Goal: Task Accomplishment & Management: Use online tool/utility

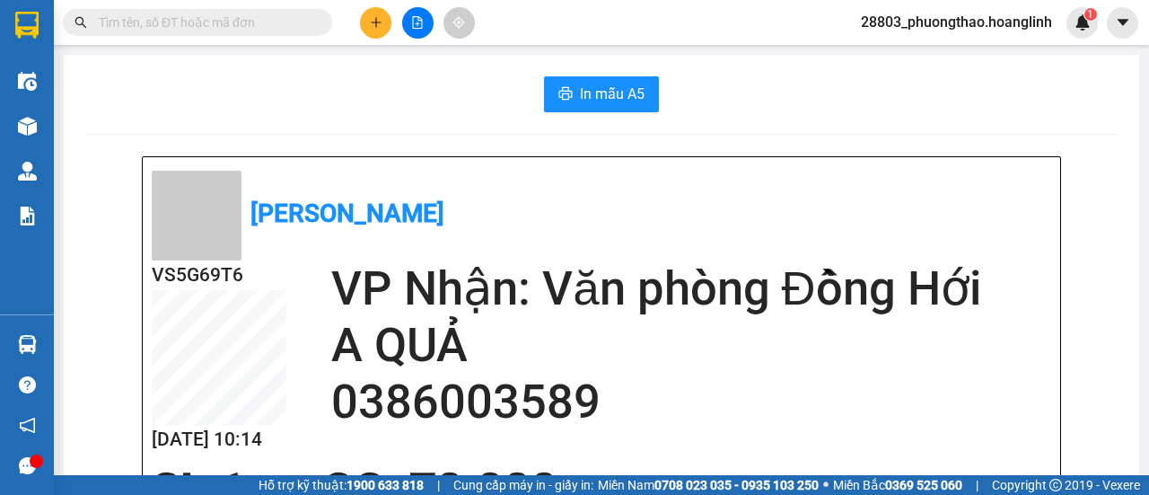
scroll to position [269, 0]
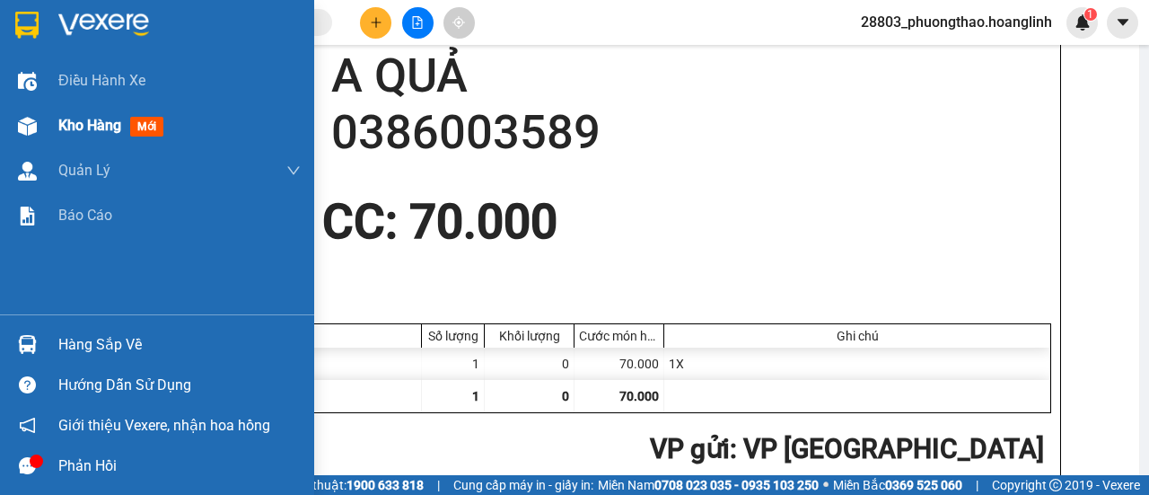
click at [79, 122] on span "Kho hàng" at bounding box center [89, 125] width 63 height 17
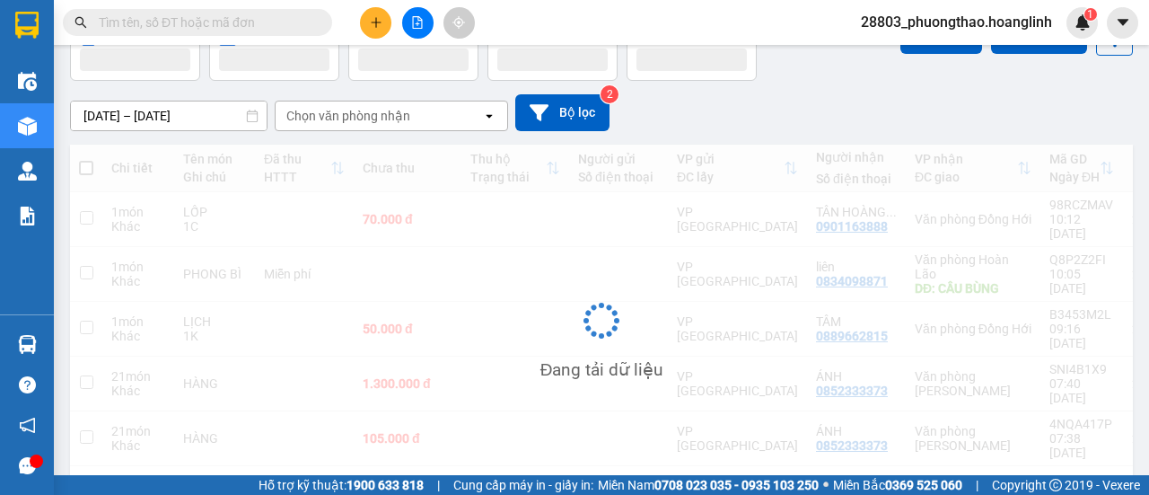
scroll to position [123, 0]
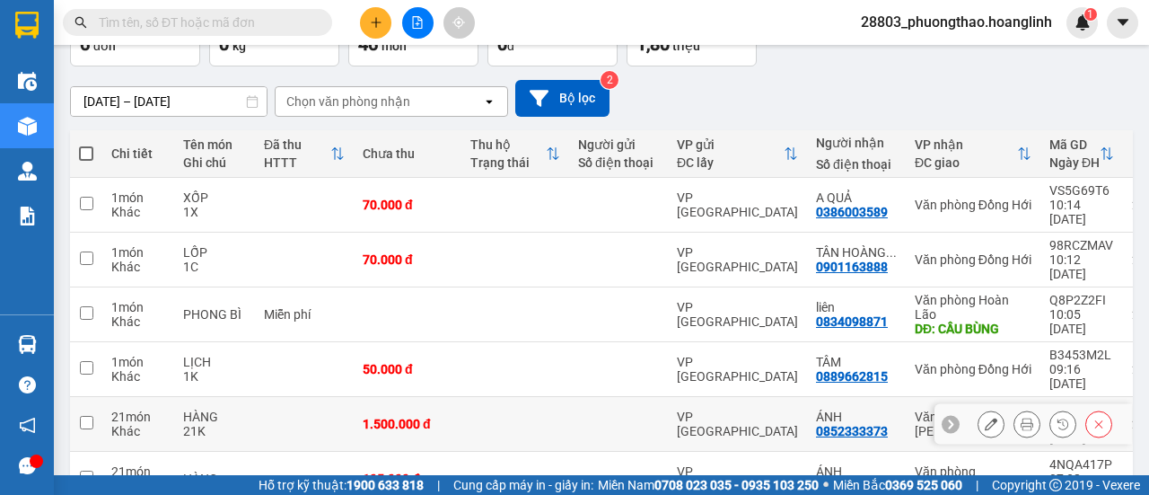
click at [550, 397] on td at bounding box center [516, 424] width 108 height 55
checkbox input "true"
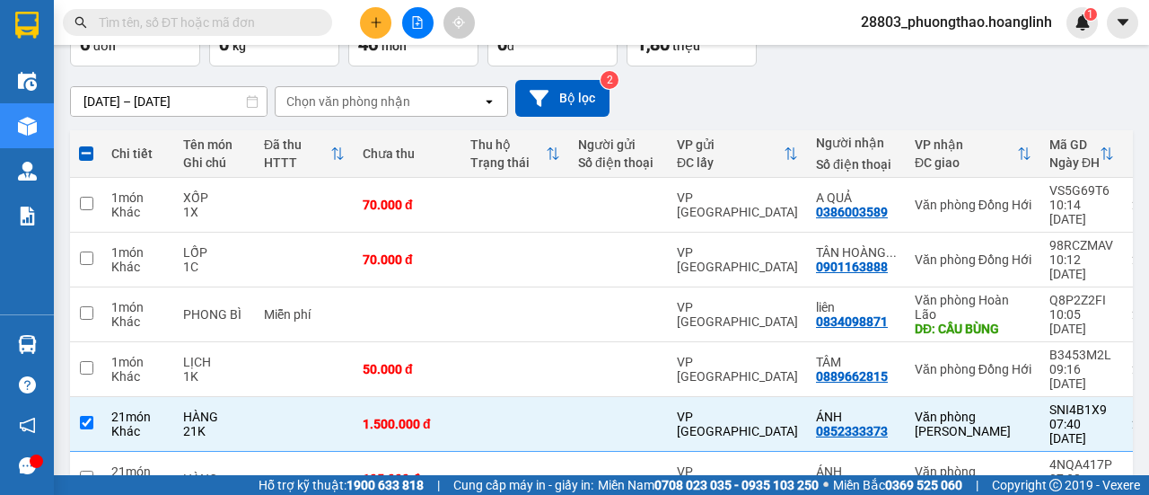
scroll to position [0, 0]
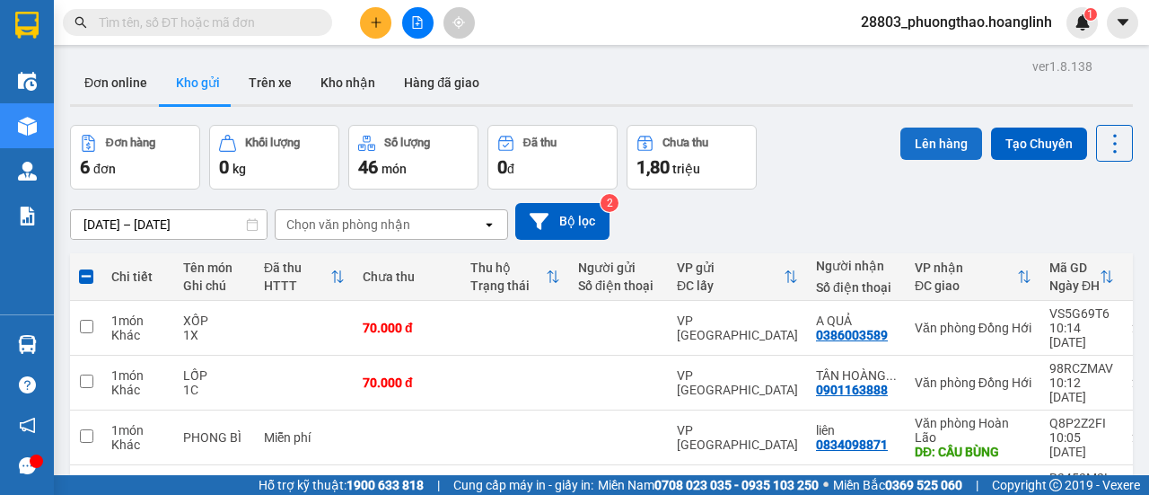
click at [925, 145] on button "Lên hàng" at bounding box center [942, 144] width 82 height 32
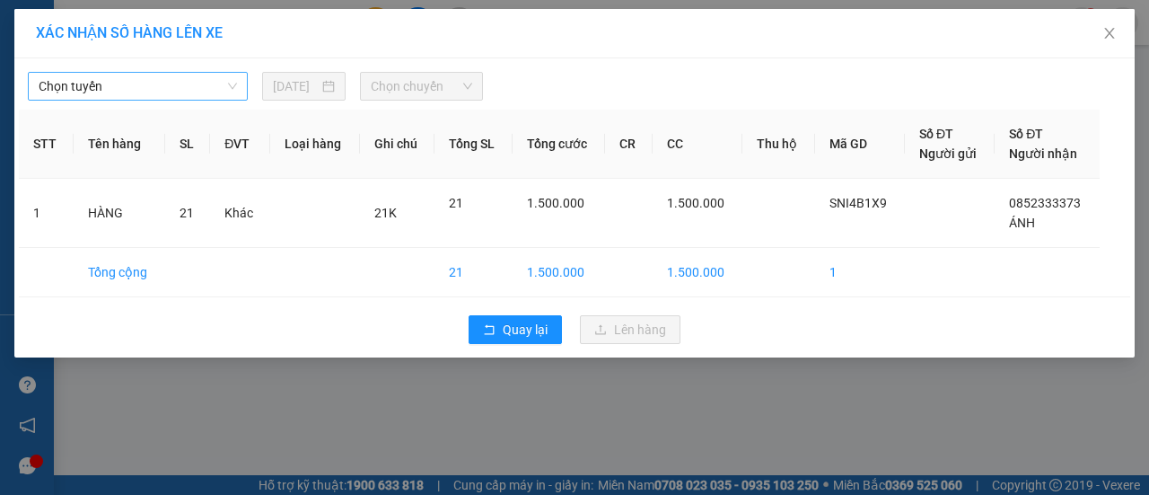
click at [159, 90] on span "Chọn tuyến" at bounding box center [138, 86] width 198 height 27
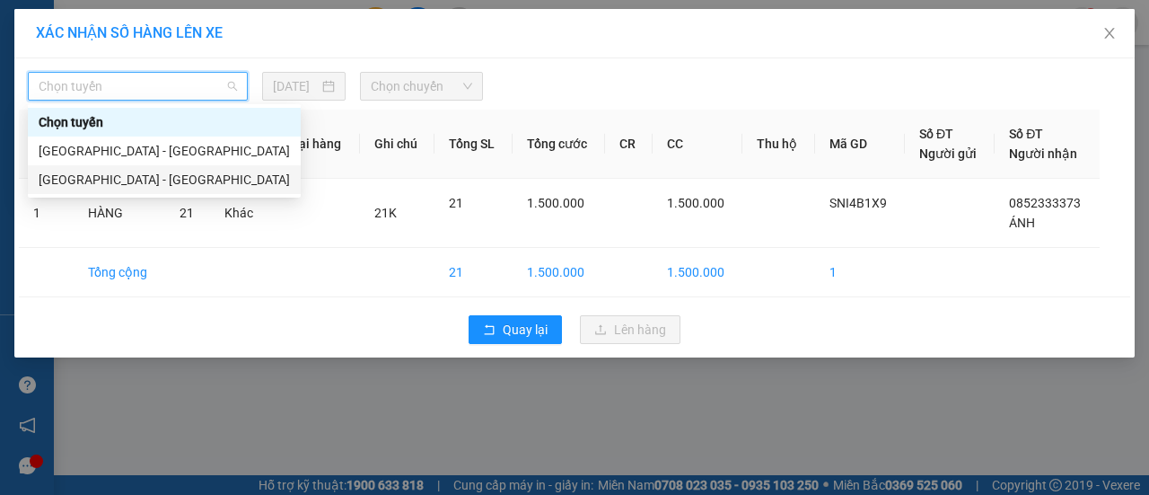
drag, startPoint x: 124, startPoint y: 180, endPoint x: 305, endPoint y: 158, distance: 182.8
click at [125, 180] on div "[GEOGRAPHIC_DATA] - [GEOGRAPHIC_DATA]" at bounding box center [164, 180] width 251 height 20
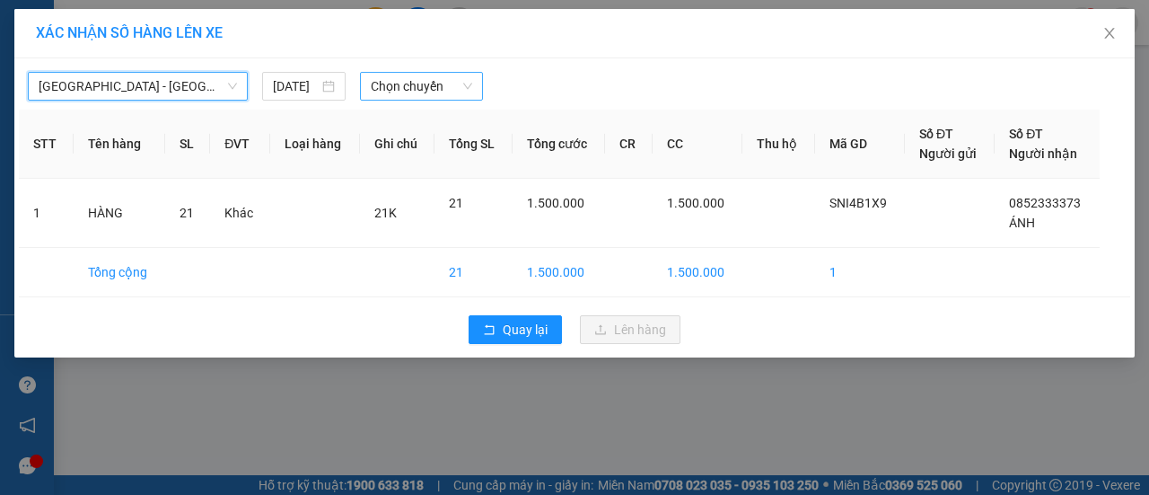
click at [408, 81] on span "Chọn chuyến" at bounding box center [421, 86] width 101 height 27
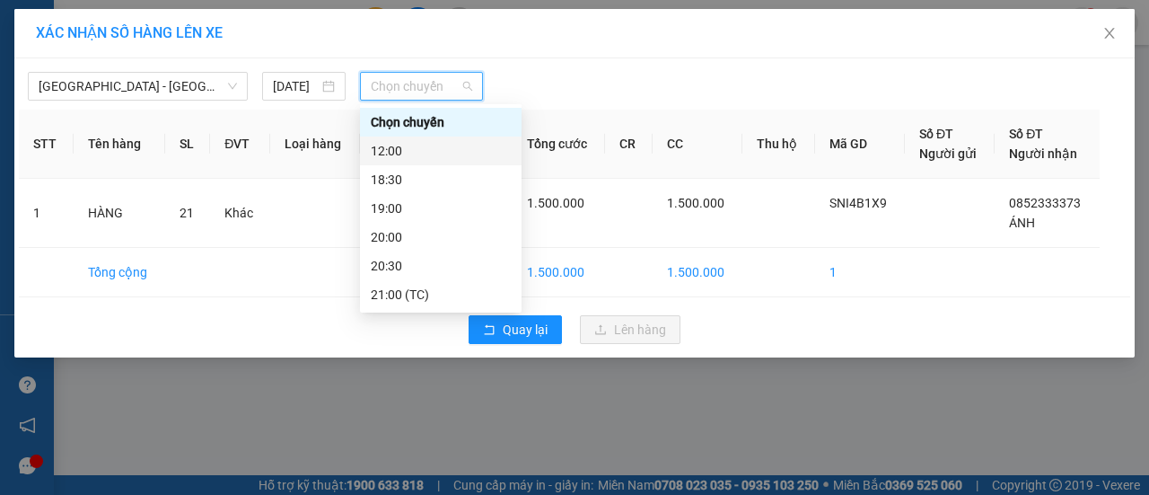
drag, startPoint x: 404, startPoint y: 140, endPoint x: 431, endPoint y: 166, distance: 37.5
click at [405, 141] on div "12:00" at bounding box center [441, 150] width 162 height 29
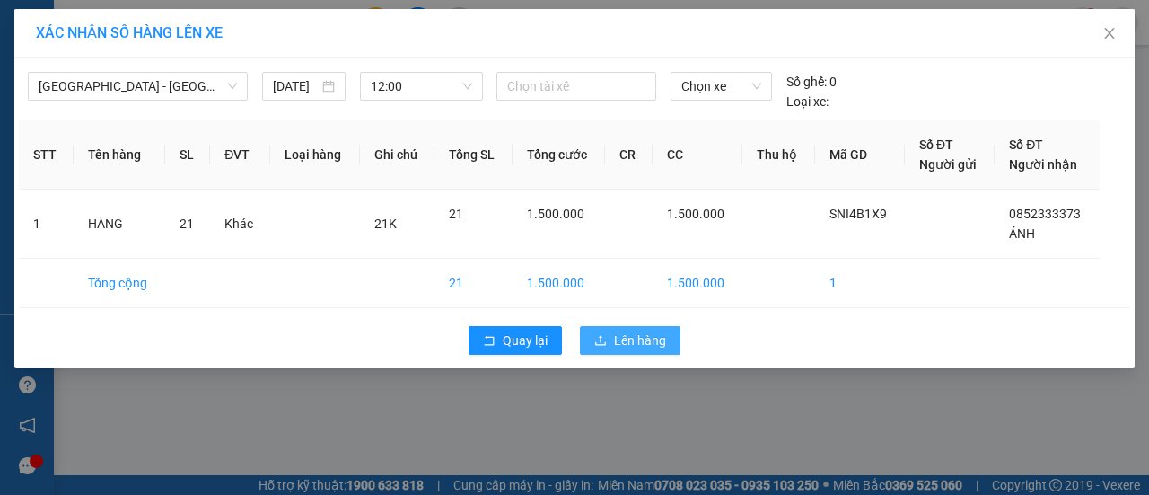
drag, startPoint x: 615, startPoint y: 333, endPoint x: 628, endPoint y: 335, distance: 12.7
click at [620, 336] on span "Lên hàng" at bounding box center [640, 340] width 52 height 20
